Goal: Book appointment/travel/reservation

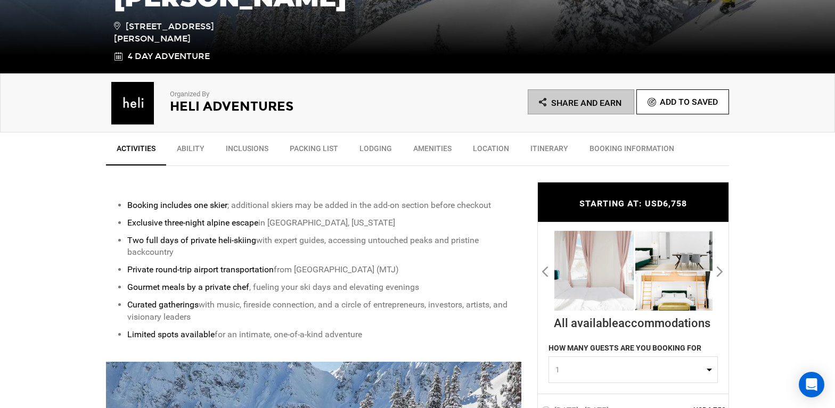
scroll to position [295, 0]
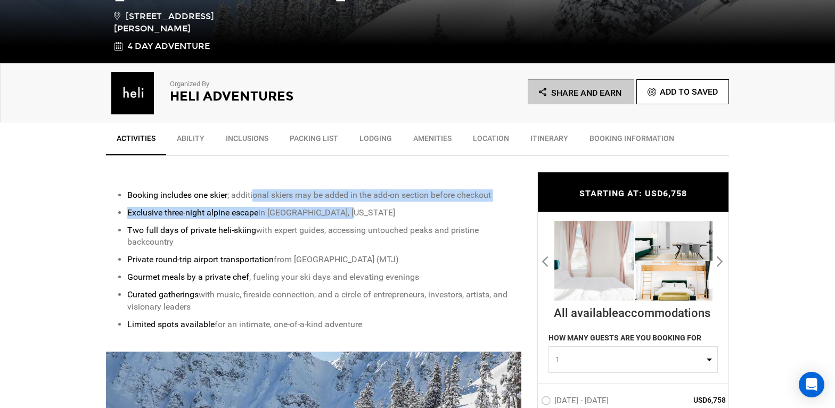
drag, startPoint x: 254, startPoint y: 195, endPoint x: 351, endPoint y: 216, distance: 99.6
click at [351, 216] on ul "Booking includes one skier ; additional skiers may be added in the add-on secti…" at bounding box center [313, 260] width 415 height 142
click at [351, 216] on p "Exclusive three-night alpine escape in [GEOGRAPHIC_DATA], [US_STATE]" at bounding box center [324, 213] width 394 height 12
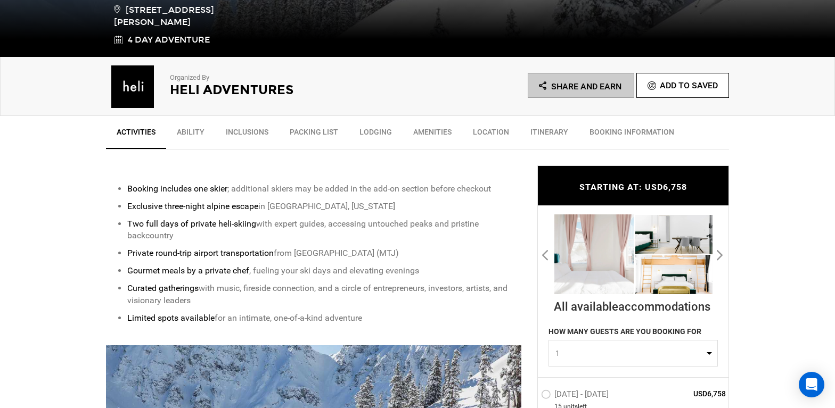
scroll to position [317, 0]
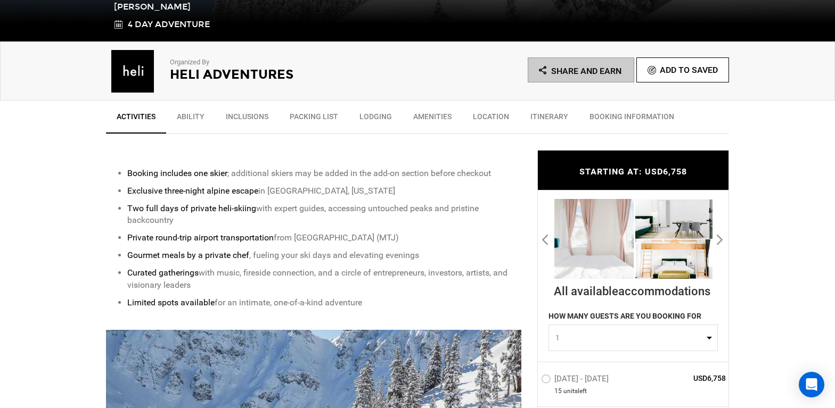
drag, startPoint x: 166, startPoint y: 236, endPoint x: 463, endPoint y: 286, distance: 301.7
click at [463, 286] on ul "Booking includes one skier ; additional skiers may be added in the add-on secti…" at bounding box center [313, 239] width 415 height 142
click at [463, 286] on p "Curated gatherings with music, fireside connection, and a circle of entrepreneu…" at bounding box center [324, 279] width 394 height 24
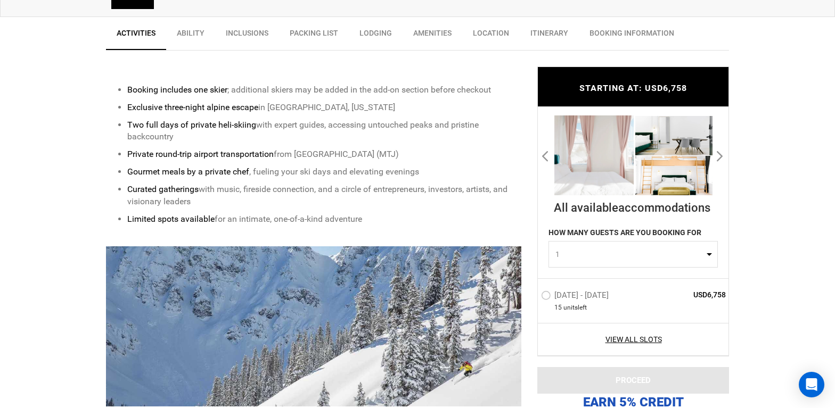
scroll to position [406, 0]
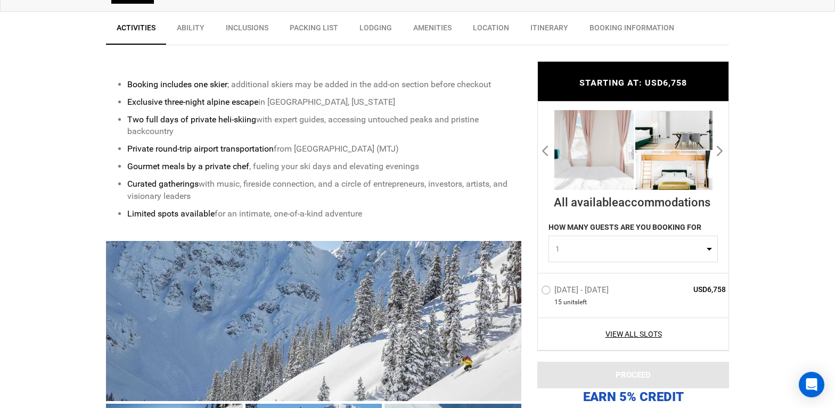
drag, startPoint x: 151, startPoint y: 216, endPoint x: 369, endPoint y: 219, distance: 217.7
click at [367, 219] on p "Limited spots available for an intimate, one-of-a-kind adventure" at bounding box center [324, 214] width 394 height 12
click at [369, 219] on p "Limited spots available for an intimate, one-of-a-kind adventure" at bounding box center [324, 214] width 394 height 12
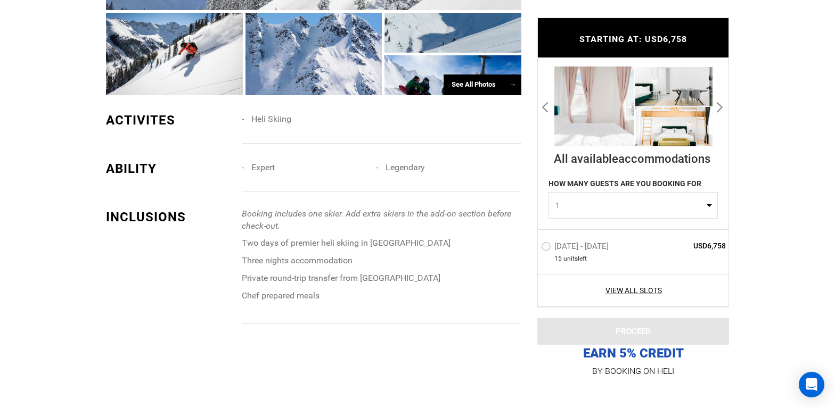
scroll to position [819, 0]
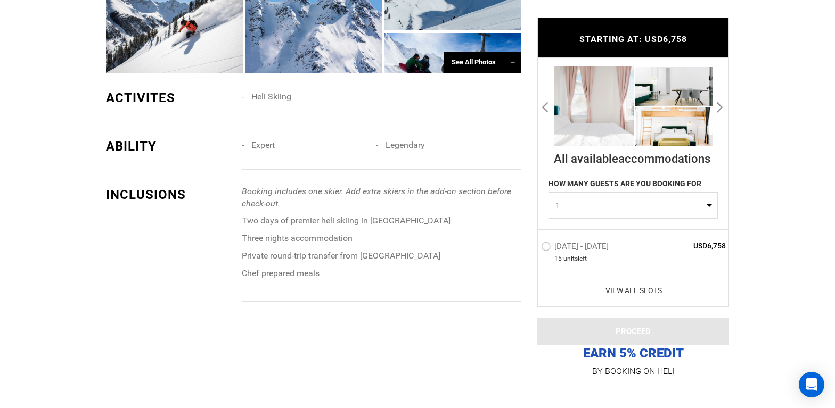
click at [623, 293] on link "View All Slots" at bounding box center [633, 290] width 185 height 11
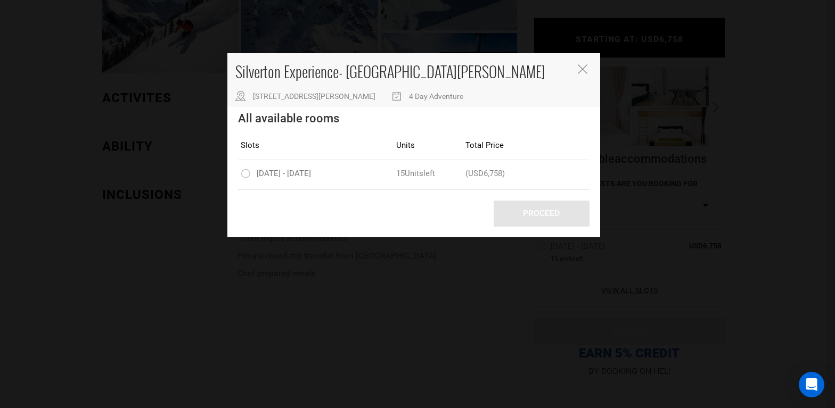
click at [586, 66] on icon "Close" at bounding box center [582, 69] width 10 height 10
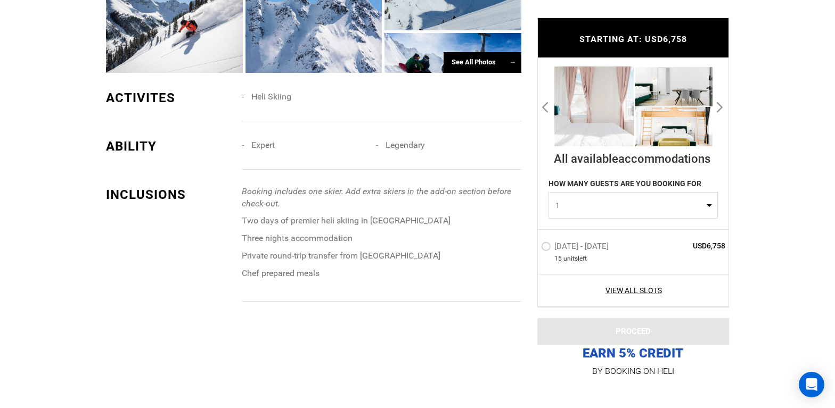
click at [563, 247] on label "[DATE] - [DATE]" at bounding box center [576, 248] width 70 height 13
click at [533, 247] on input "[DATE] - [DATE]" at bounding box center [533, 251] width 0 height 23
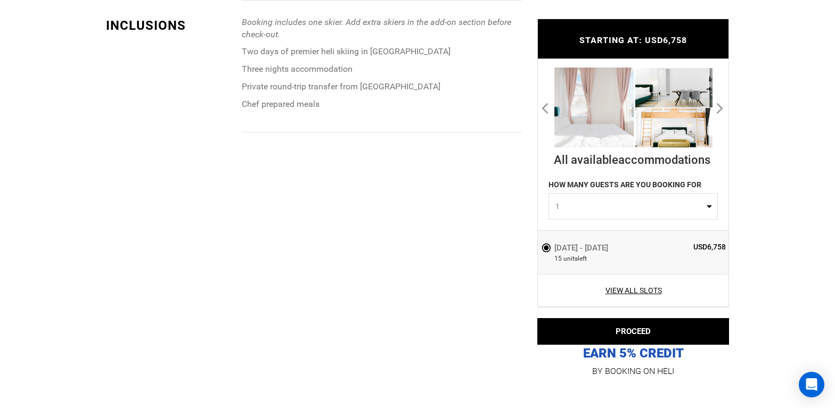
scroll to position [1210, 0]
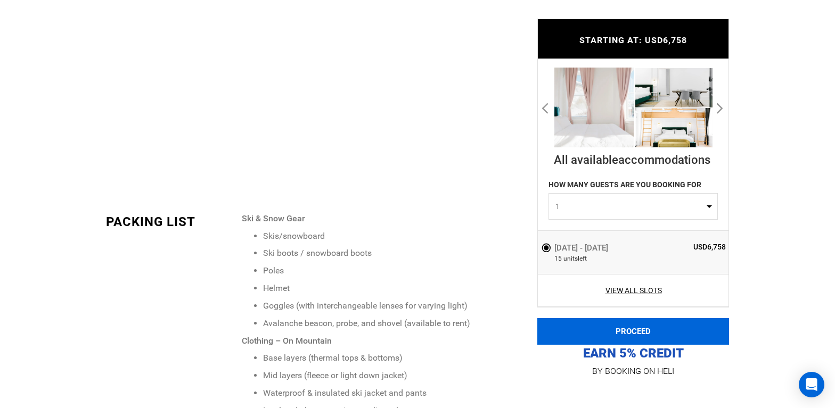
click at [600, 331] on button "PROCEED" at bounding box center [633, 331] width 192 height 27
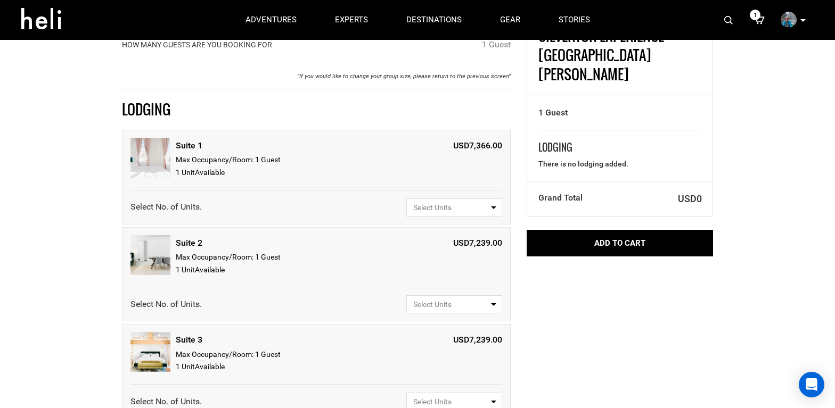
scroll to position [132, 0]
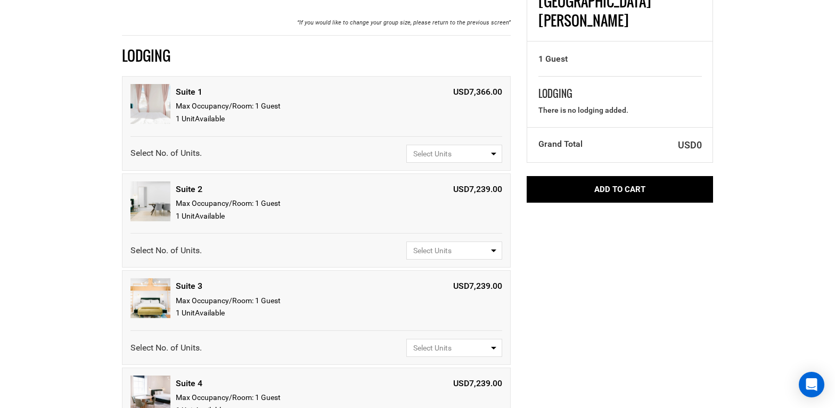
click at [454, 154] on span "Select Units" at bounding box center [450, 153] width 75 height 11
click at [454, 153] on span "Select Units" at bounding box center [450, 153] width 75 height 11
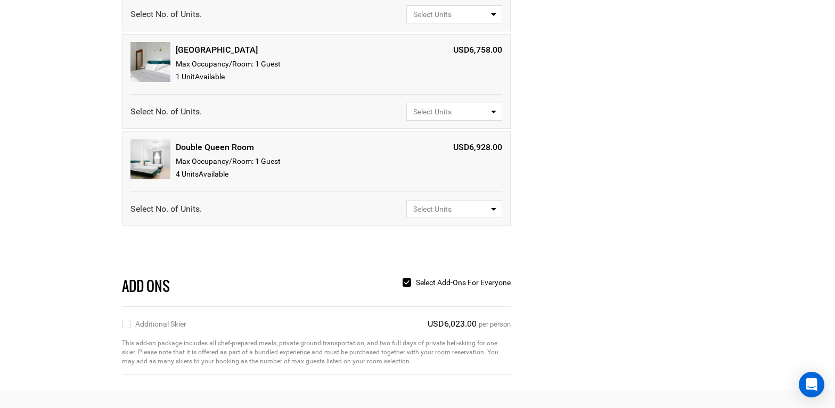
scroll to position [686, 0]
